Goal: Transaction & Acquisition: Obtain resource

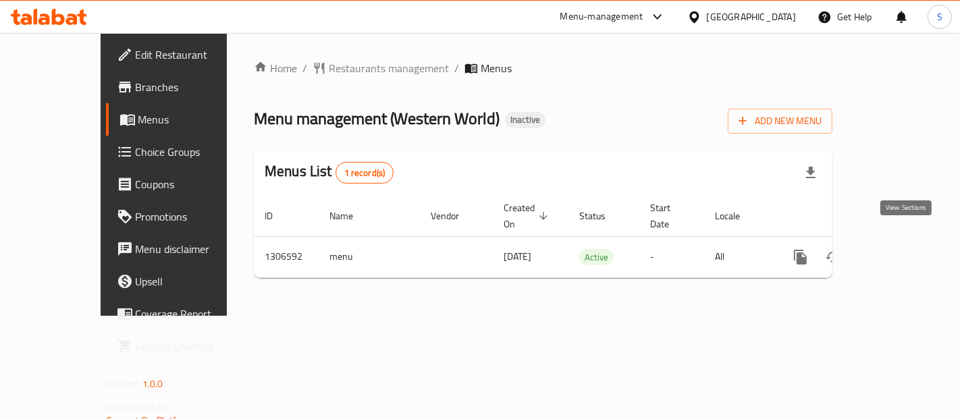
click at [906, 249] on icon "enhanced table" at bounding box center [897, 257] width 16 height 16
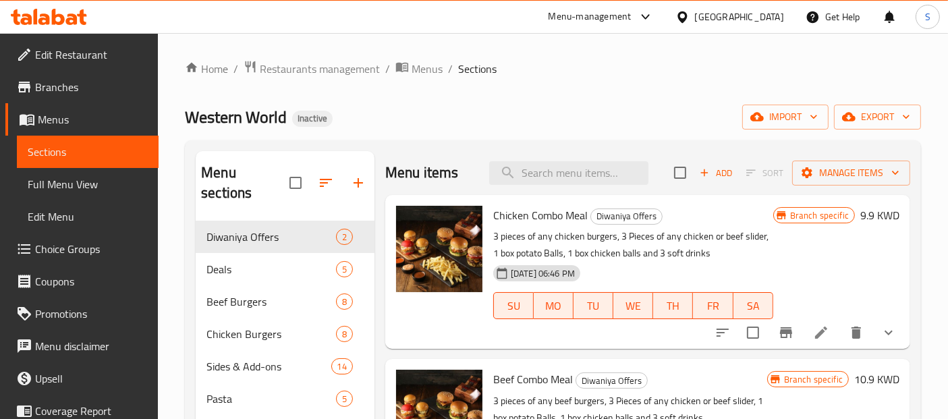
scroll to position [309, 0]
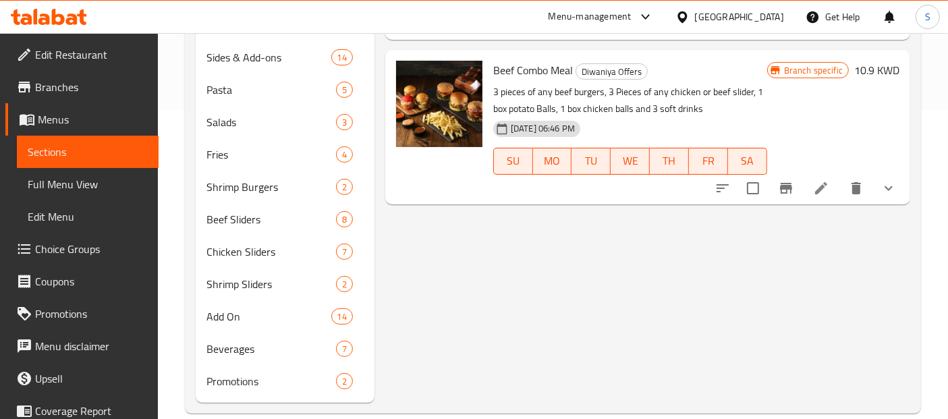
click at [98, 191] on span "Full Menu View" at bounding box center [88, 184] width 120 height 16
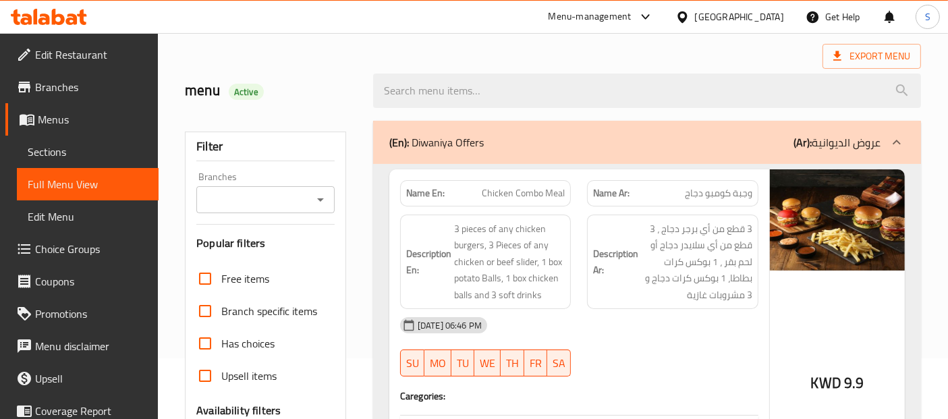
scroll to position [9, 0]
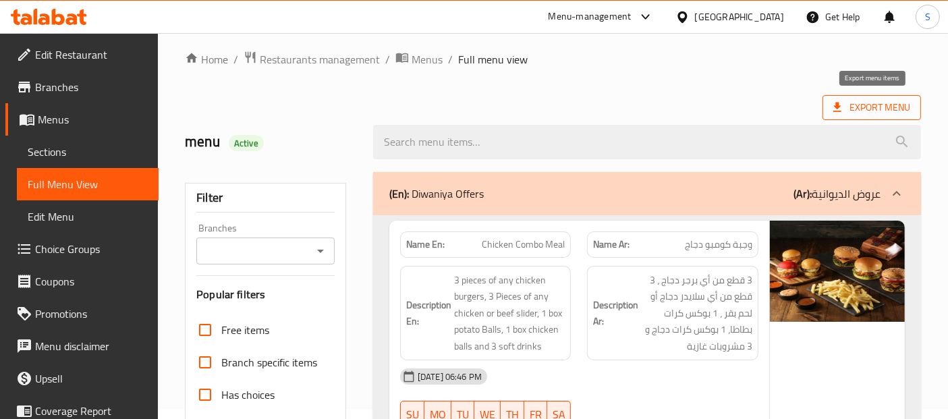
click at [883, 99] on span "Export Menu" at bounding box center [871, 107] width 77 height 17
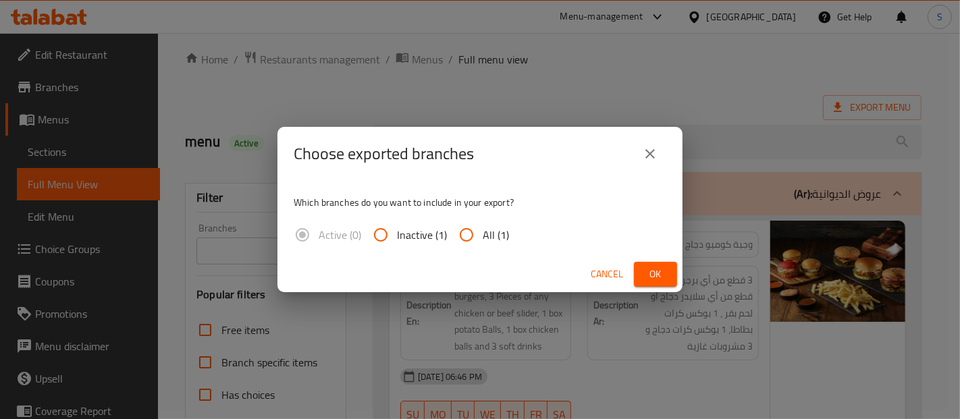
click at [476, 234] on input "All (1)" at bounding box center [466, 235] width 32 height 32
radio input "true"
click at [445, 186] on div "Which branches do you want to include in your export? Active (0) Inactive (1) A…" at bounding box center [479, 219] width 405 height 76
click at [653, 271] on span "Ok" at bounding box center [655, 274] width 22 height 17
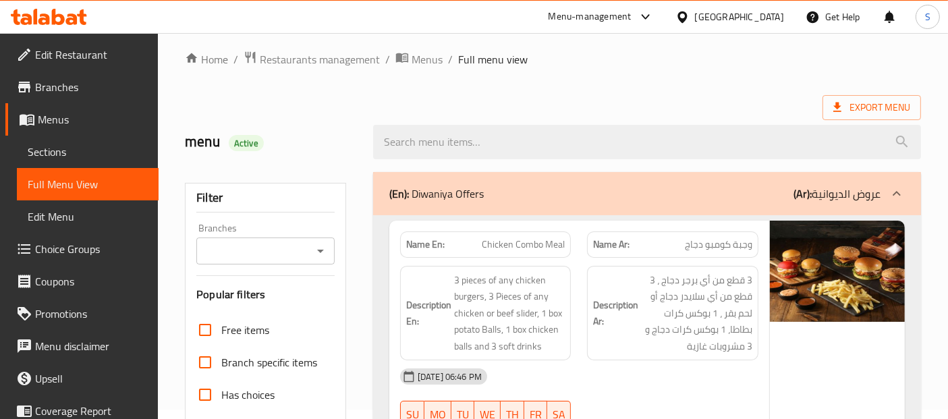
click at [99, 53] on span "Edit Restaurant" at bounding box center [91, 55] width 113 height 16
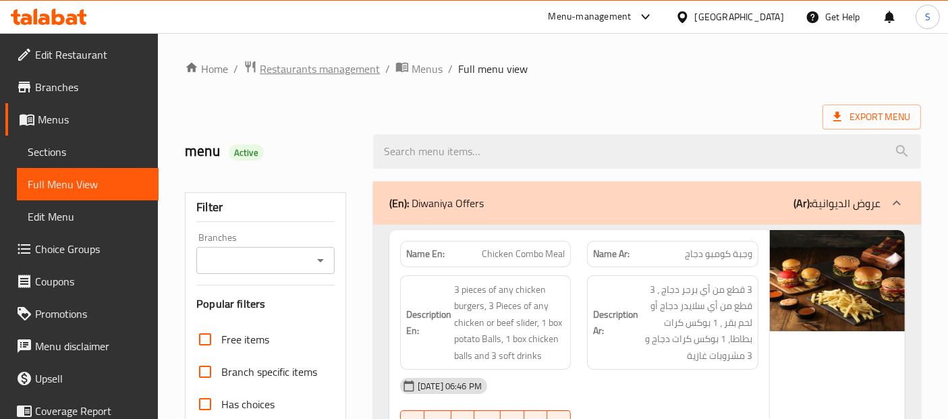
click at [333, 71] on span "Restaurants management" at bounding box center [320, 69] width 120 height 16
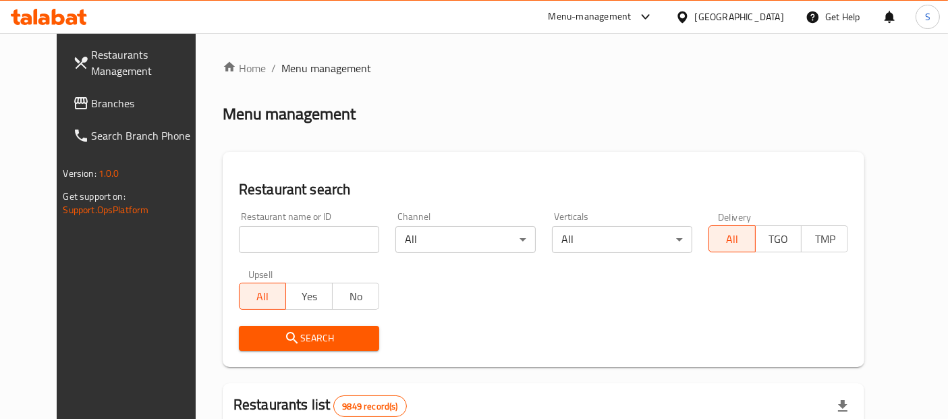
click at [125, 99] on span "Branches" at bounding box center [148, 103] width 113 height 16
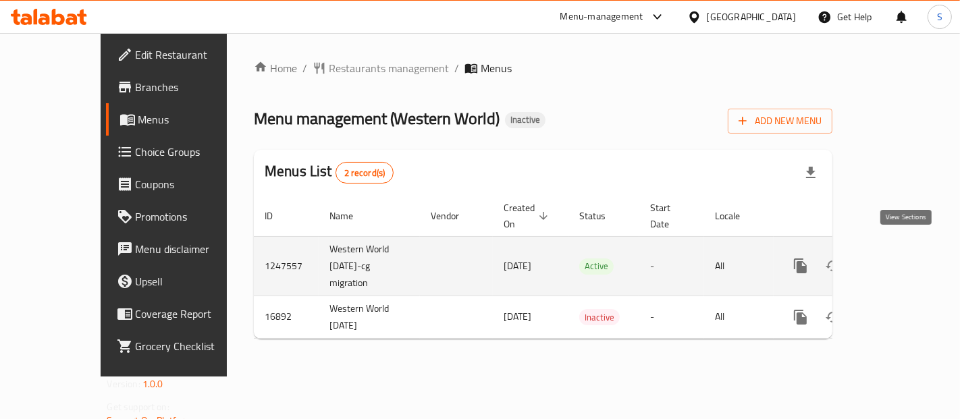
click at [905, 258] on icon "enhanced table" at bounding box center [897, 266] width 16 height 16
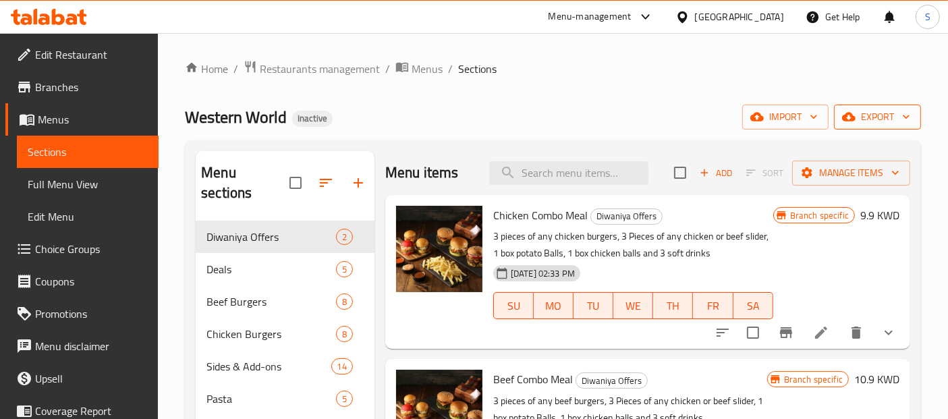
drag, startPoint x: 889, startPoint y: 101, endPoint x: 887, endPoint y: 119, distance: 18.3
click at [887, 119] on div "Home / Restaurants management / Menus / Sections Western World Inactive import …" at bounding box center [553, 391] width 736 height 663
click at [887, 119] on span "export" at bounding box center [877, 117] width 65 height 17
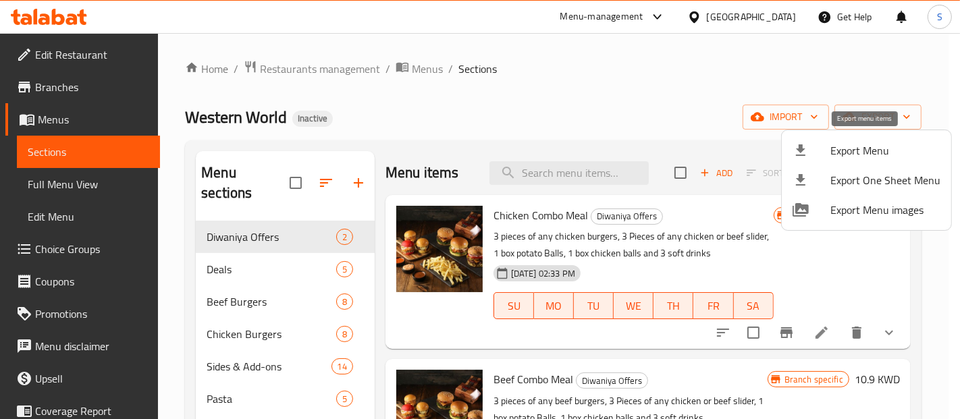
click at [829, 160] on li "Export Menu" at bounding box center [865, 151] width 169 height 30
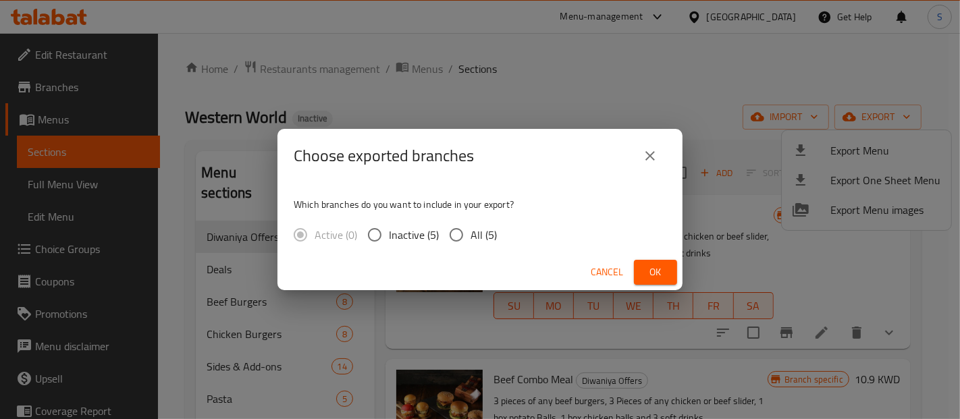
click at [463, 233] on input "All (5)" at bounding box center [456, 235] width 28 height 28
radio input "true"
click at [653, 269] on span "Ok" at bounding box center [655, 272] width 22 height 17
